Goal: Information Seeking & Learning: Compare options

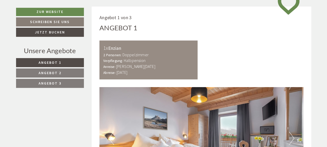
scroll to position [216, 0]
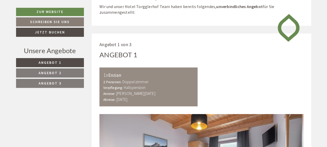
click at [40, 72] on span "Angebot 2" at bounding box center [50, 73] width 23 height 5
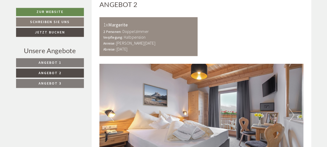
scroll to position [276, 0]
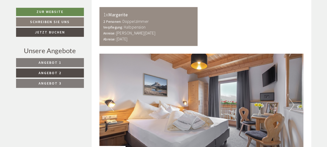
click at [59, 82] on span "Angebot 3" at bounding box center [50, 83] width 23 height 5
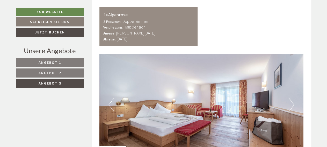
scroll to position [249, 0]
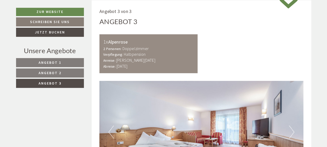
click at [61, 72] on link "Angebot 2" at bounding box center [50, 72] width 68 height 9
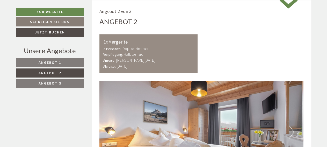
scroll to position [249, 0]
click at [59, 61] on span "Angebot 1" at bounding box center [50, 62] width 23 height 5
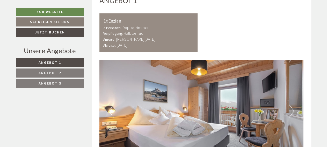
scroll to position [249, 0]
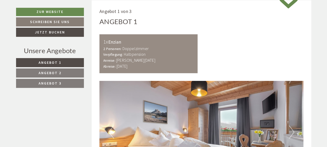
click at [50, 70] on link "Angebot 2" at bounding box center [50, 72] width 68 height 9
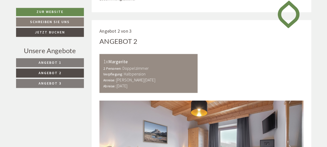
scroll to position [243, 0]
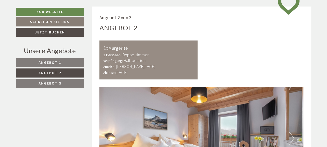
click at [61, 72] on span "Angebot 2" at bounding box center [50, 73] width 23 height 5
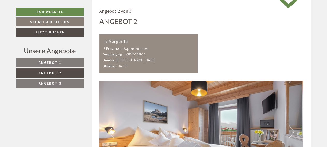
click at [57, 61] on span "Angebot 1" at bounding box center [50, 62] width 23 height 5
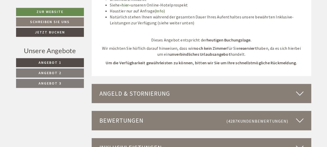
scroll to position [680, 0]
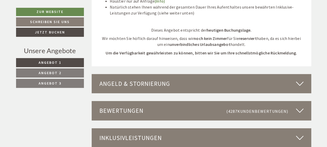
click at [40, 73] on span "Angebot 2" at bounding box center [50, 73] width 23 height 5
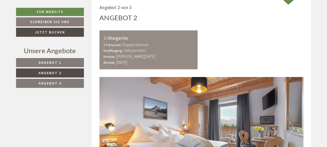
scroll to position [249, 0]
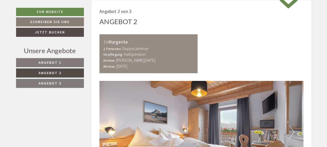
click at [39, 83] on span "Angebot 3" at bounding box center [50, 83] width 23 height 5
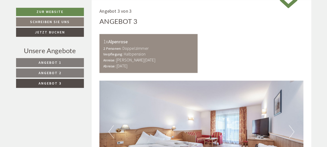
click at [43, 72] on span "Angebot 2" at bounding box center [50, 73] width 23 height 5
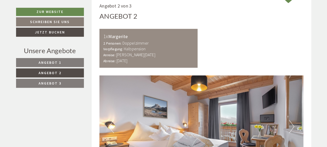
scroll to position [249, 0]
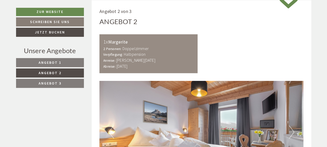
click at [37, 61] on link "Angebot 1" at bounding box center [50, 62] width 68 height 9
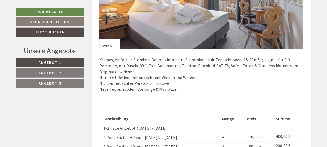
scroll to position [384, 0]
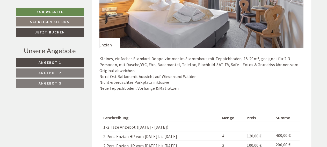
click at [49, 71] on span "Angebot 2" at bounding box center [50, 73] width 23 height 5
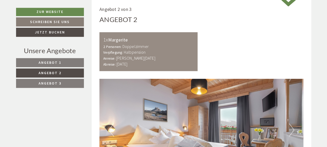
scroll to position [249, 0]
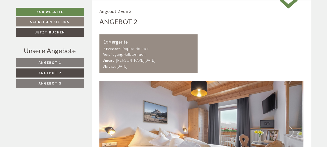
click at [39, 61] on link "Angebot 1" at bounding box center [50, 62] width 68 height 9
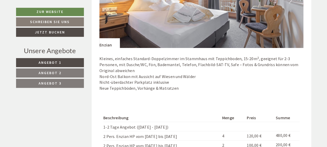
scroll to position [330, 0]
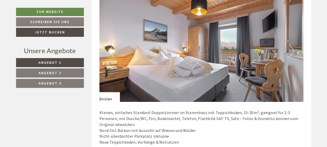
click at [47, 71] on span "Angebot 2" at bounding box center [50, 73] width 23 height 5
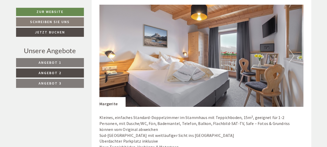
scroll to position [330, 0]
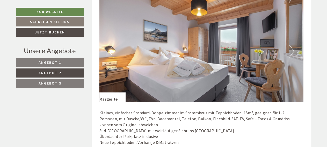
click at [58, 61] on span "Angebot 1" at bounding box center [50, 62] width 23 height 5
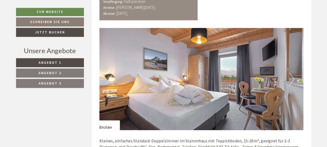
scroll to position [303, 0]
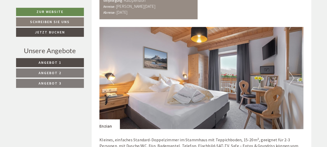
click at [55, 72] on span "Angebot 2" at bounding box center [50, 73] width 23 height 5
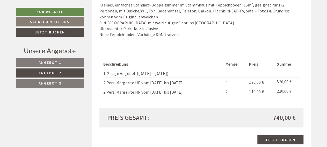
scroll to position [330, 0]
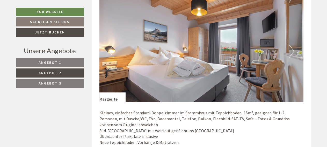
click at [55, 62] on span "Angebot 1" at bounding box center [50, 62] width 23 height 5
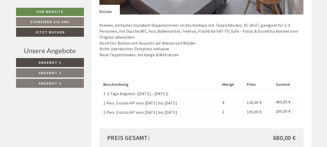
scroll to position [411, 0]
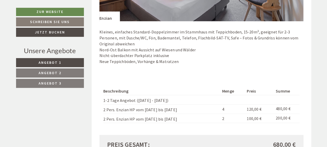
click at [50, 72] on span "Angebot 2" at bounding box center [50, 73] width 23 height 5
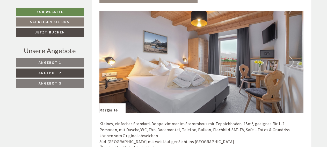
scroll to position [357, 0]
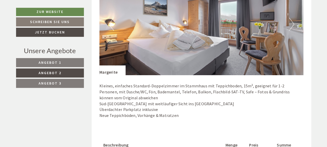
click at [48, 82] on span "Angebot 3" at bounding box center [50, 83] width 23 height 5
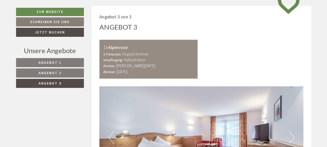
scroll to position [249, 0]
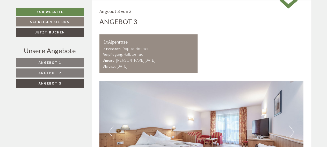
click at [61, 63] on span "Angebot 1" at bounding box center [50, 62] width 23 height 5
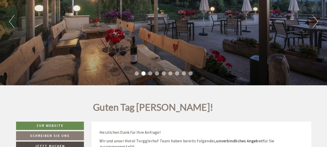
scroll to position [0, 0]
